Goal: Communication & Community: Share content

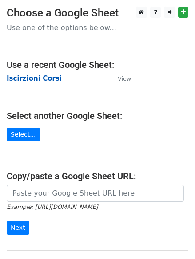
click at [35, 79] on strong "Iscirzioni Corsi" at bounding box center [34, 79] width 55 height 8
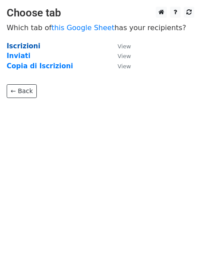
click at [22, 46] on strong "Iscrizioni" at bounding box center [24, 46] width 34 height 8
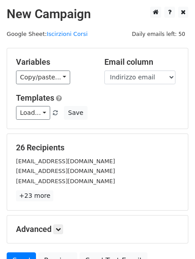
click at [53, 113] on span at bounding box center [55, 114] width 5 height 6
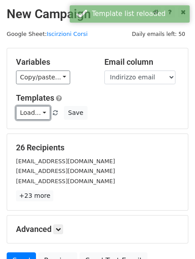
click at [40, 112] on link "Load..." at bounding box center [33, 113] width 34 height 14
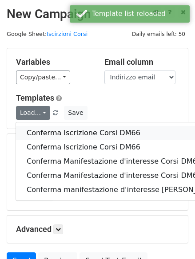
click at [48, 127] on link "Conferma Iscrizione Corsi DM66" at bounding box center [135, 133] width 238 height 14
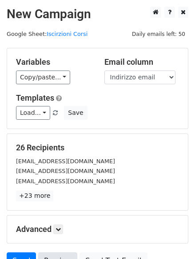
scroll to position [40, 0]
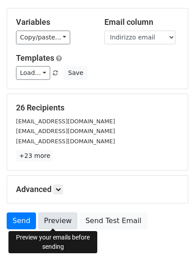
click at [59, 219] on link "Preview" at bounding box center [57, 221] width 39 height 17
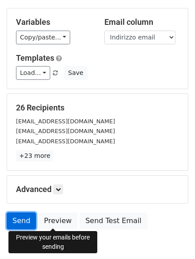
click at [23, 220] on link "Send" at bounding box center [21, 221] width 29 height 17
